Goal: Navigation & Orientation: Find specific page/section

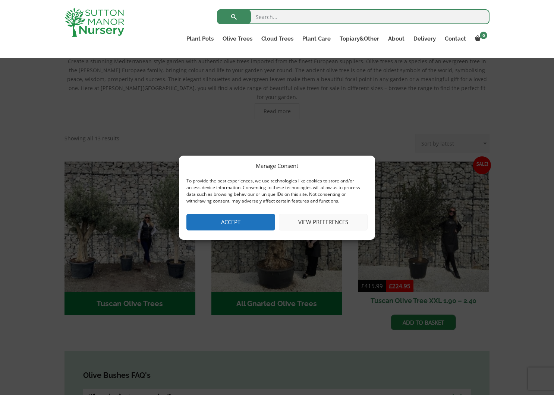
scroll to position [186, 0]
click at [236, 220] on button "Accept" at bounding box center [230, 222] width 89 height 17
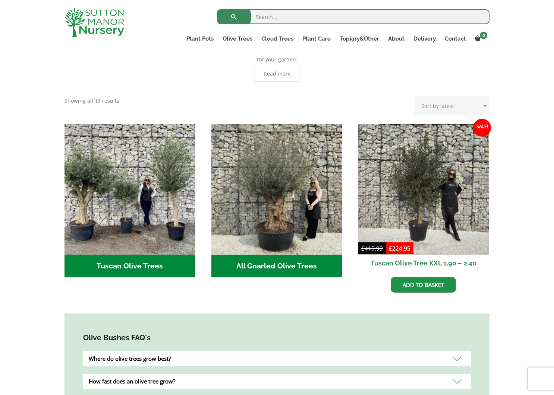
scroll to position [210, 0]
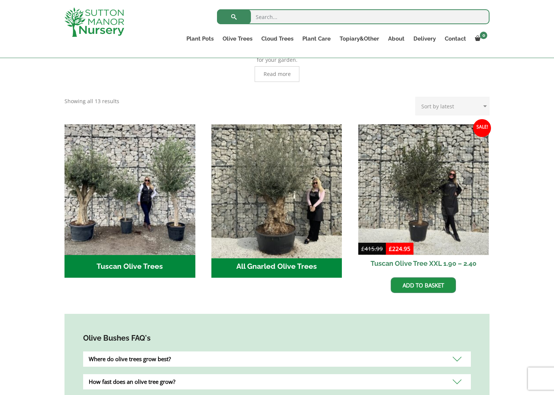
click at [258, 174] on img "Visit product category All Gnarled Olive Trees" at bounding box center [276, 189] width 137 height 137
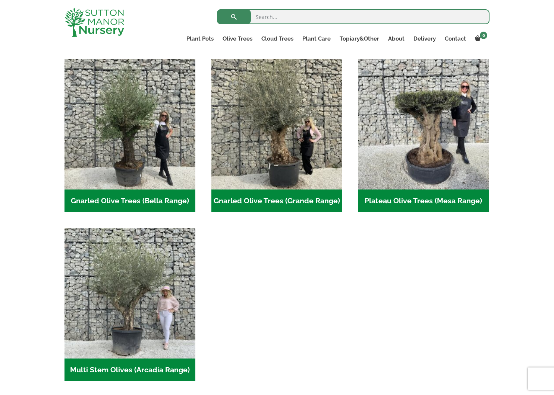
scroll to position [149, 0]
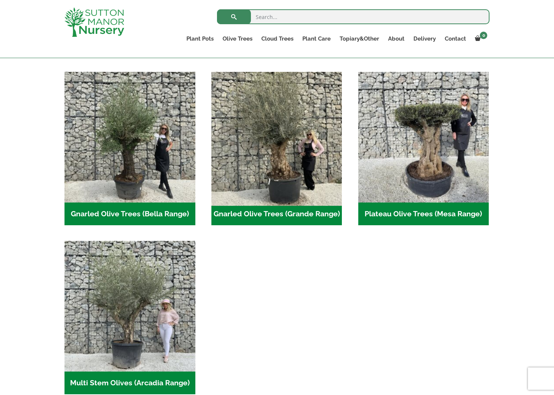
click at [284, 121] on img "Visit product category Gnarled Olive Trees (Grande Range)" at bounding box center [276, 137] width 137 height 137
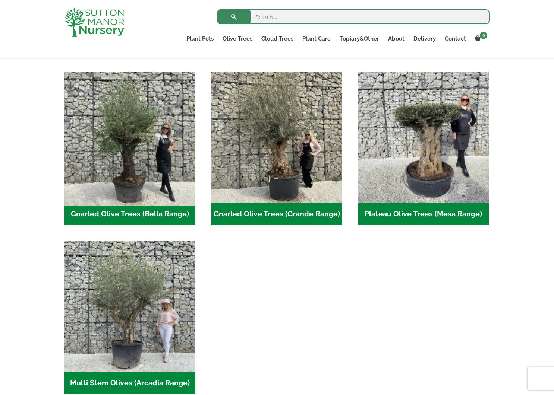
click at [140, 111] on img "Visit product category Gnarled Olive Trees (Bella Range)" at bounding box center [129, 137] width 137 height 137
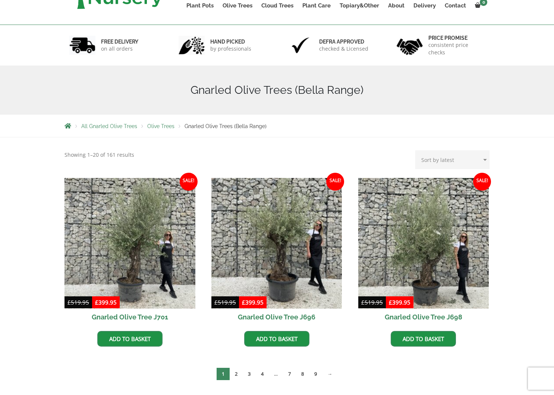
scroll to position [149, 0]
